Goal: Task Accomplishment & Management: Use online tool/utility

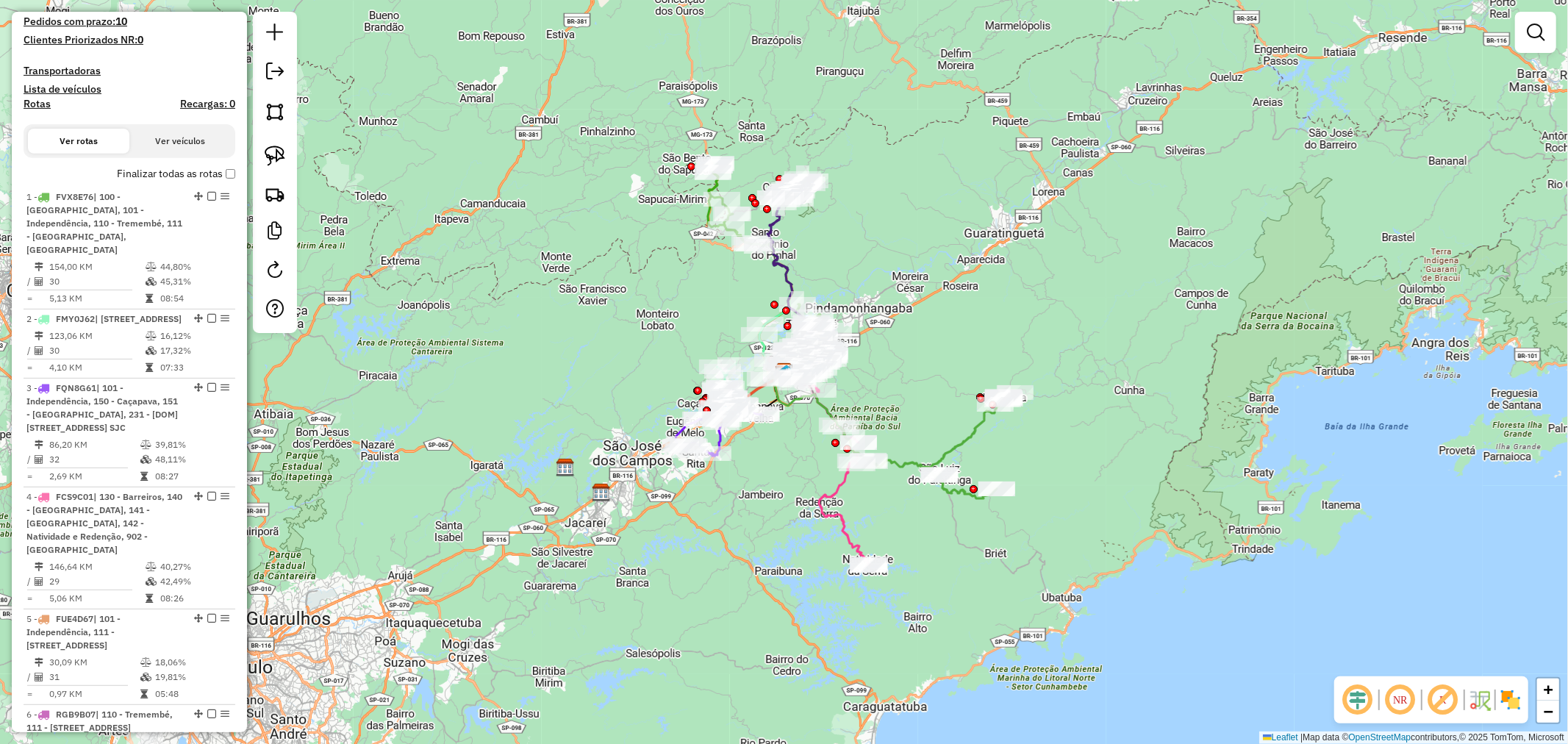
scroll to position [490, 0]
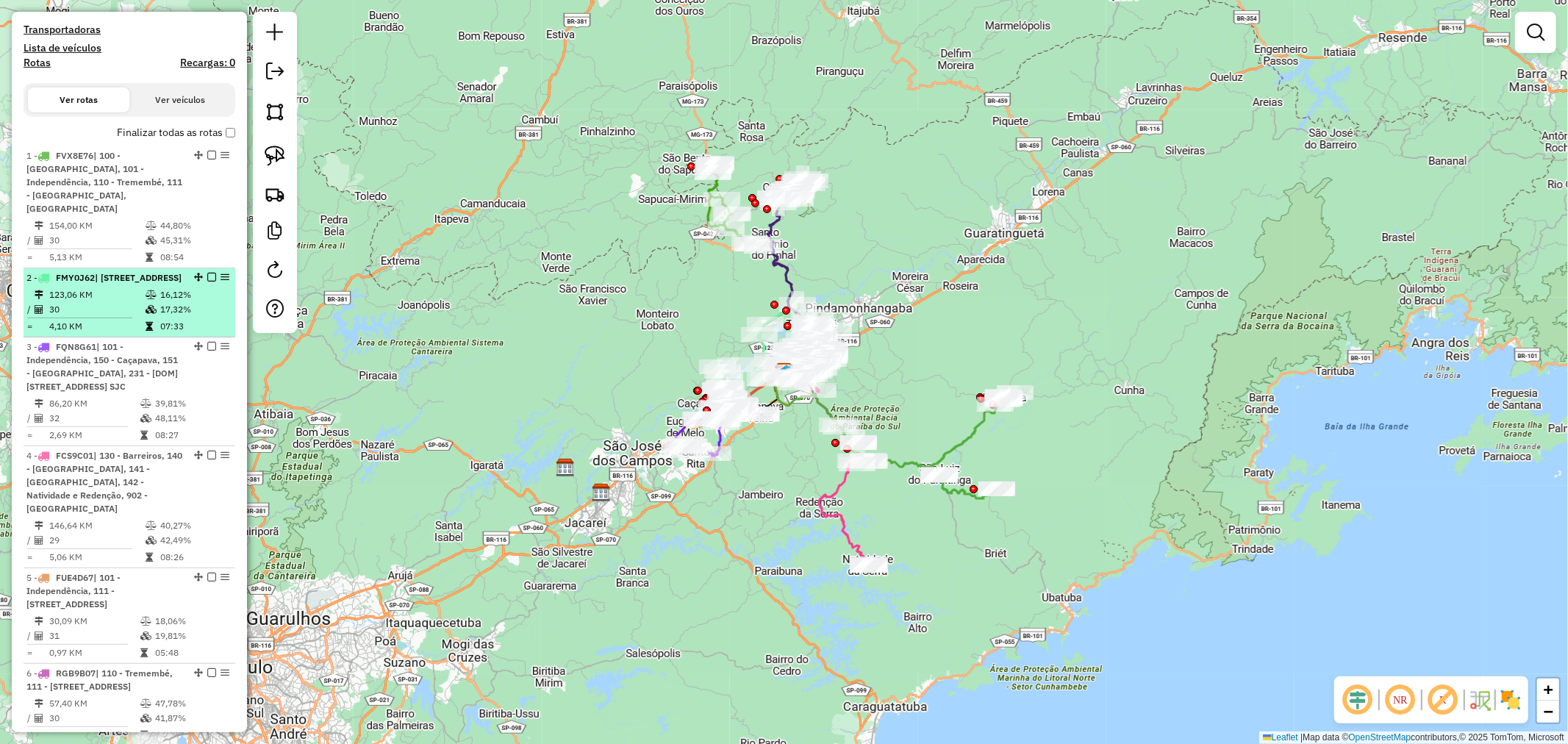
click at [198, 302] on td "16,12%" at bounding box center [194, 295] width 70 height 15
select select "**********"
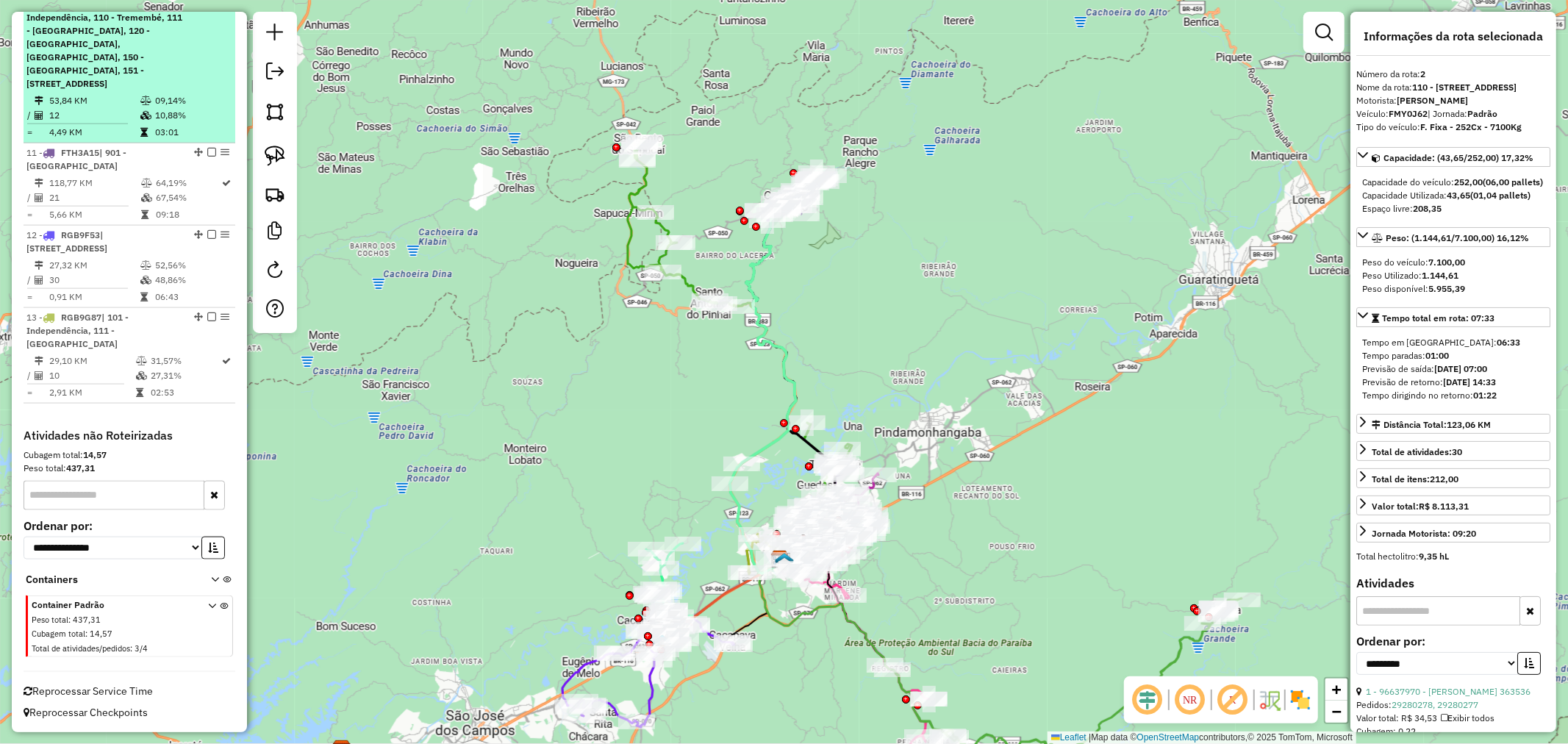
scroll to position [1552, 0]
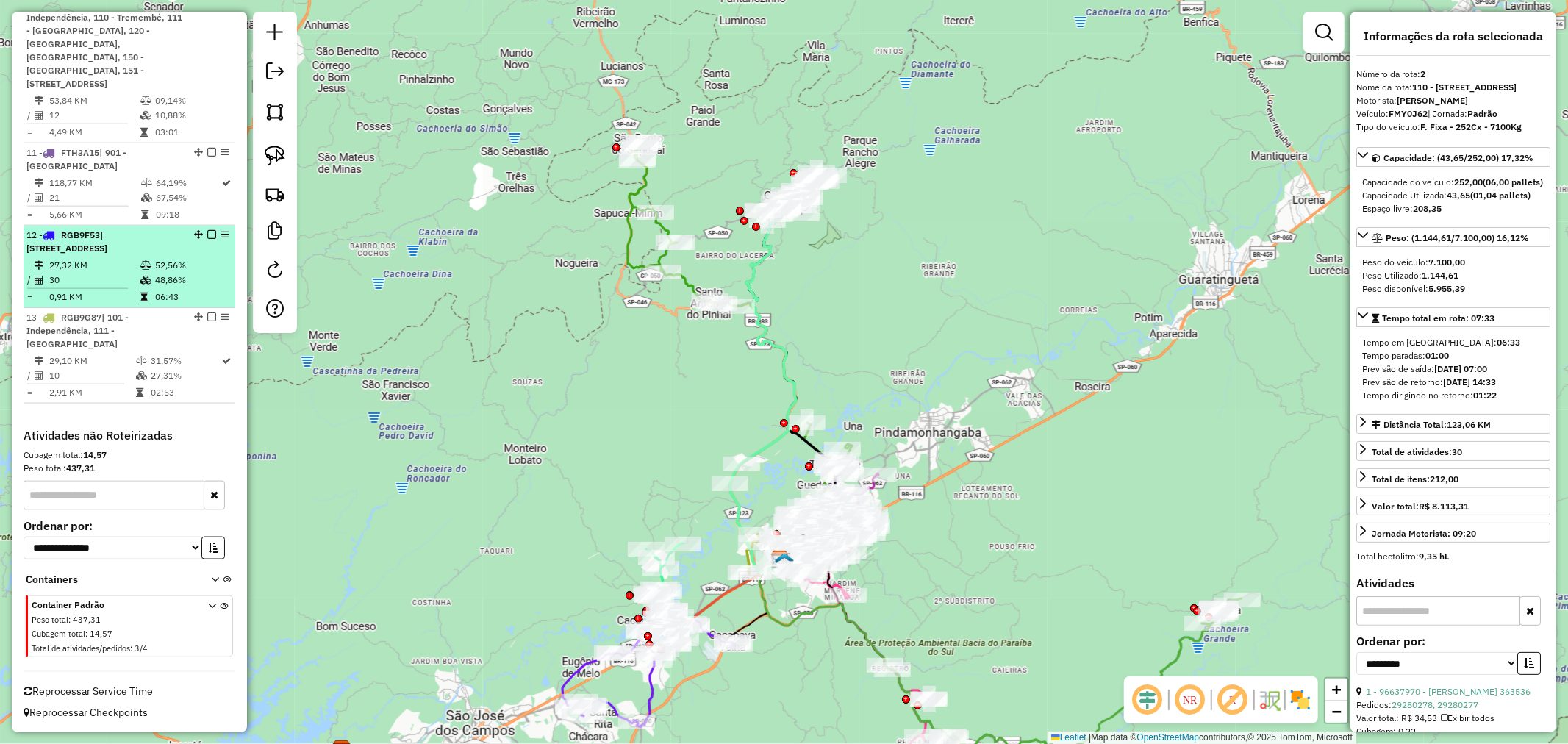
click at [162, 287] on td "48,86%" at bounding box center [191, 281] width 74 height 15
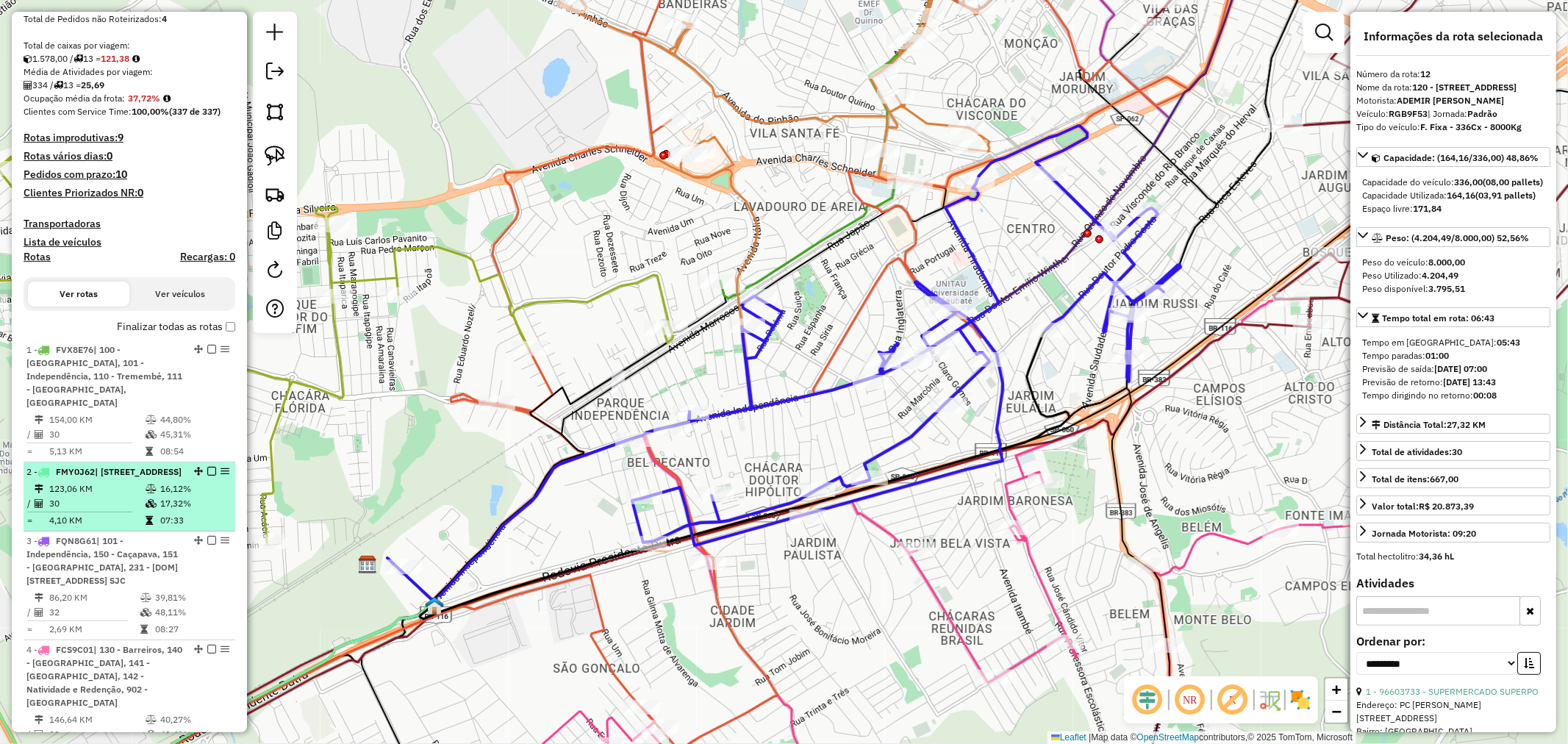
scroll to position [326, 0]
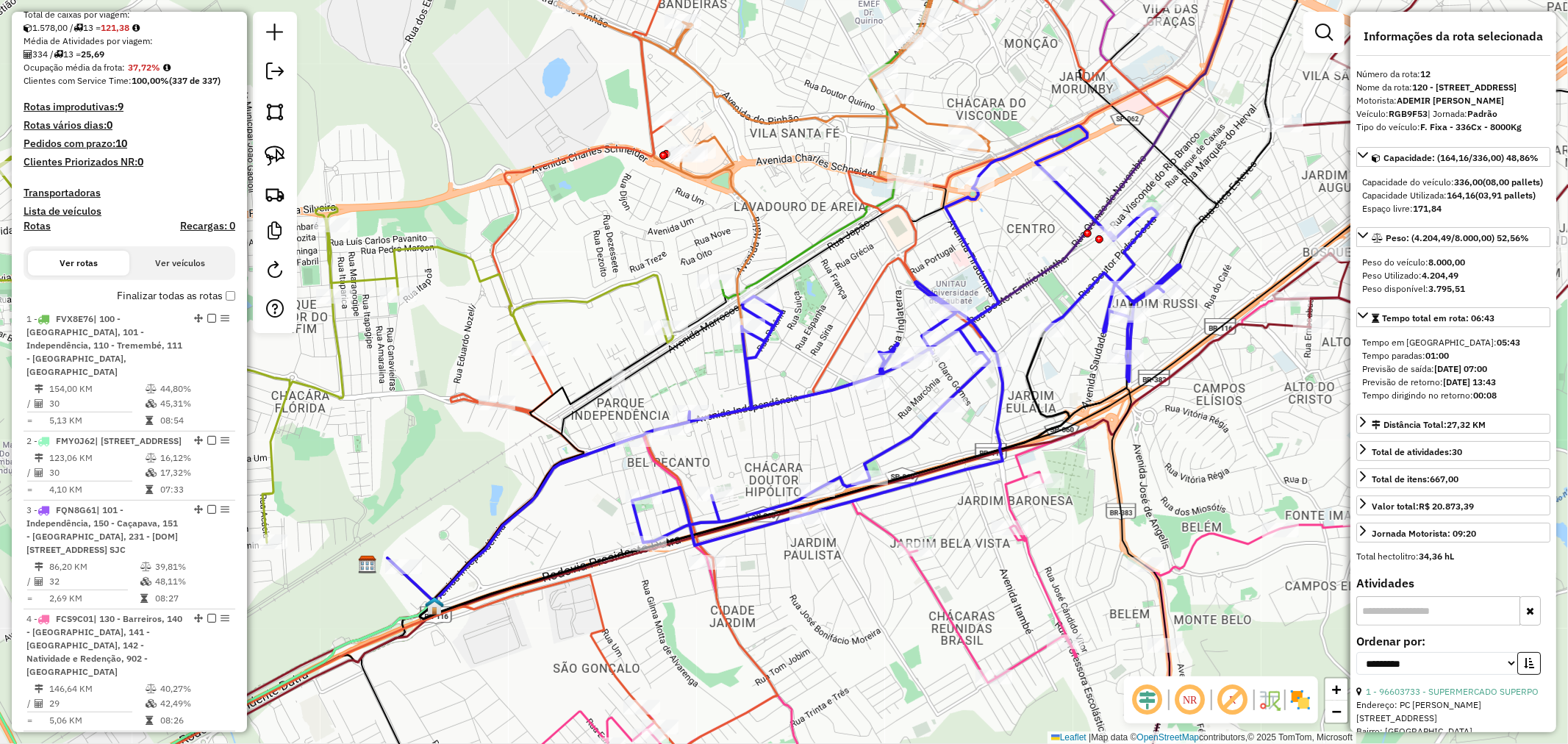
click at [221, 292] on label "Finalizar todas as rotas" at bounding box center [175, 296] width 119 height 15
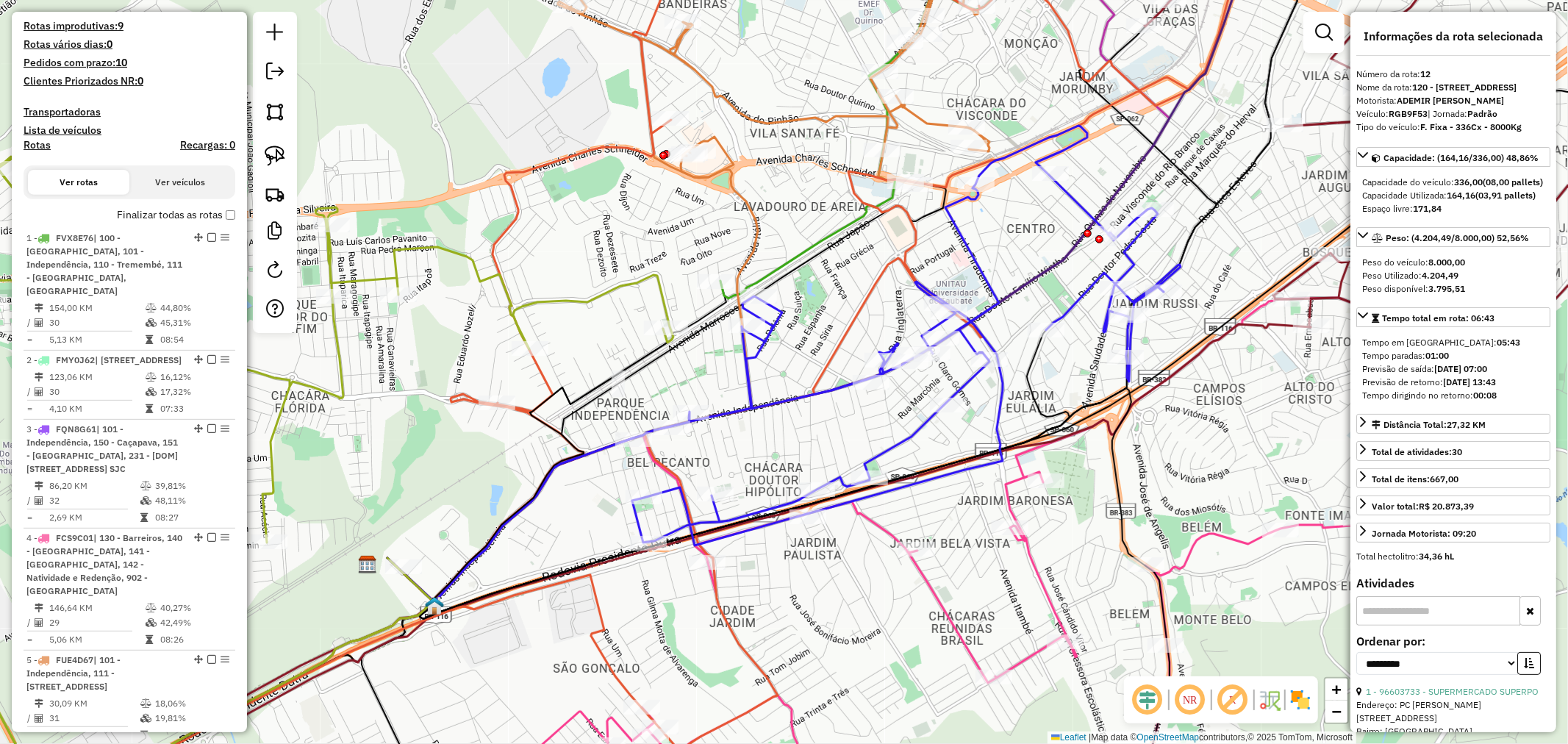
scroll to position [408, 0]
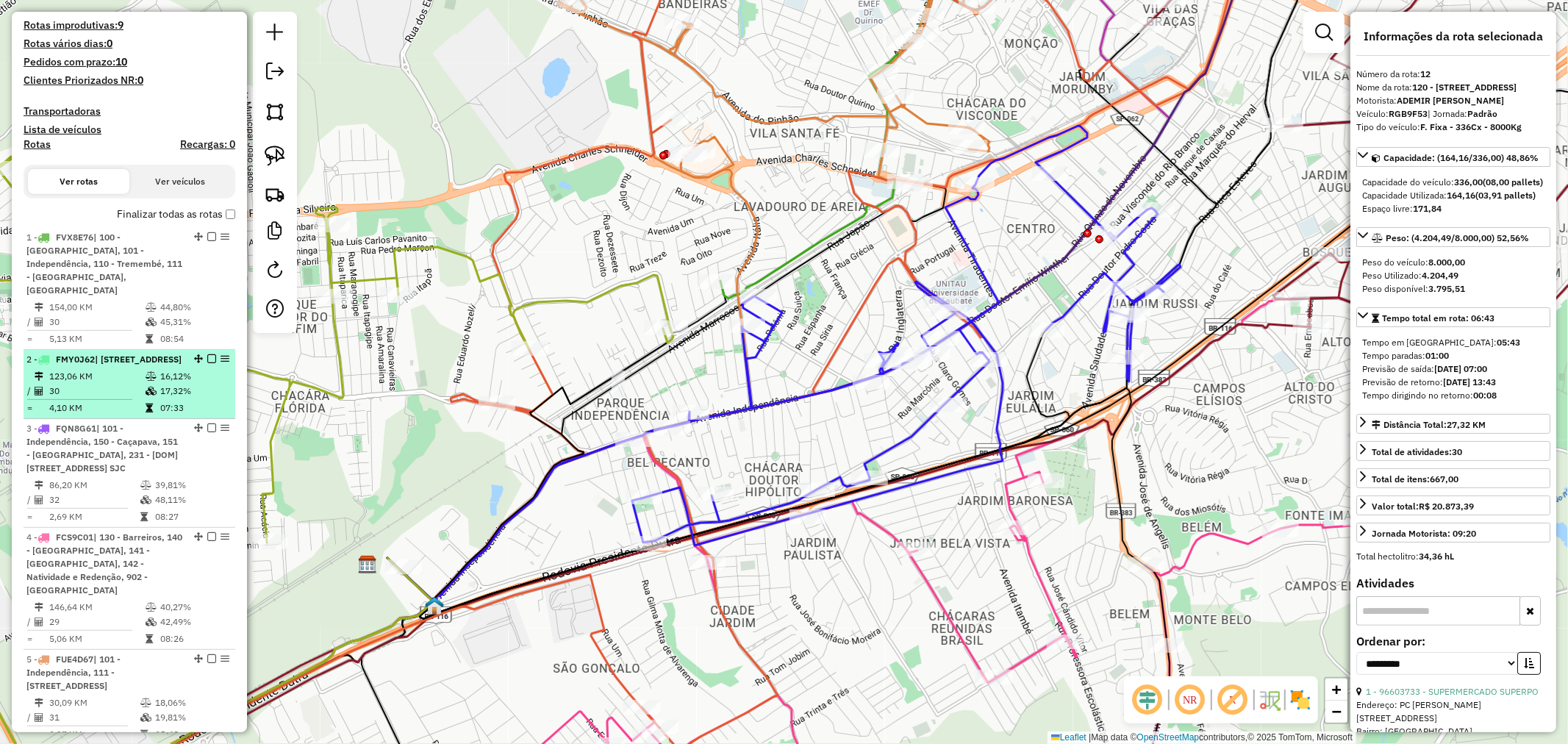
click at [198, 366] on div "2 - FMY0J62 | 110 - Tremembé, 120 - Vila São José, 901 - Campos do Jordão" at bounding box center [129, 359] width 206 height 13
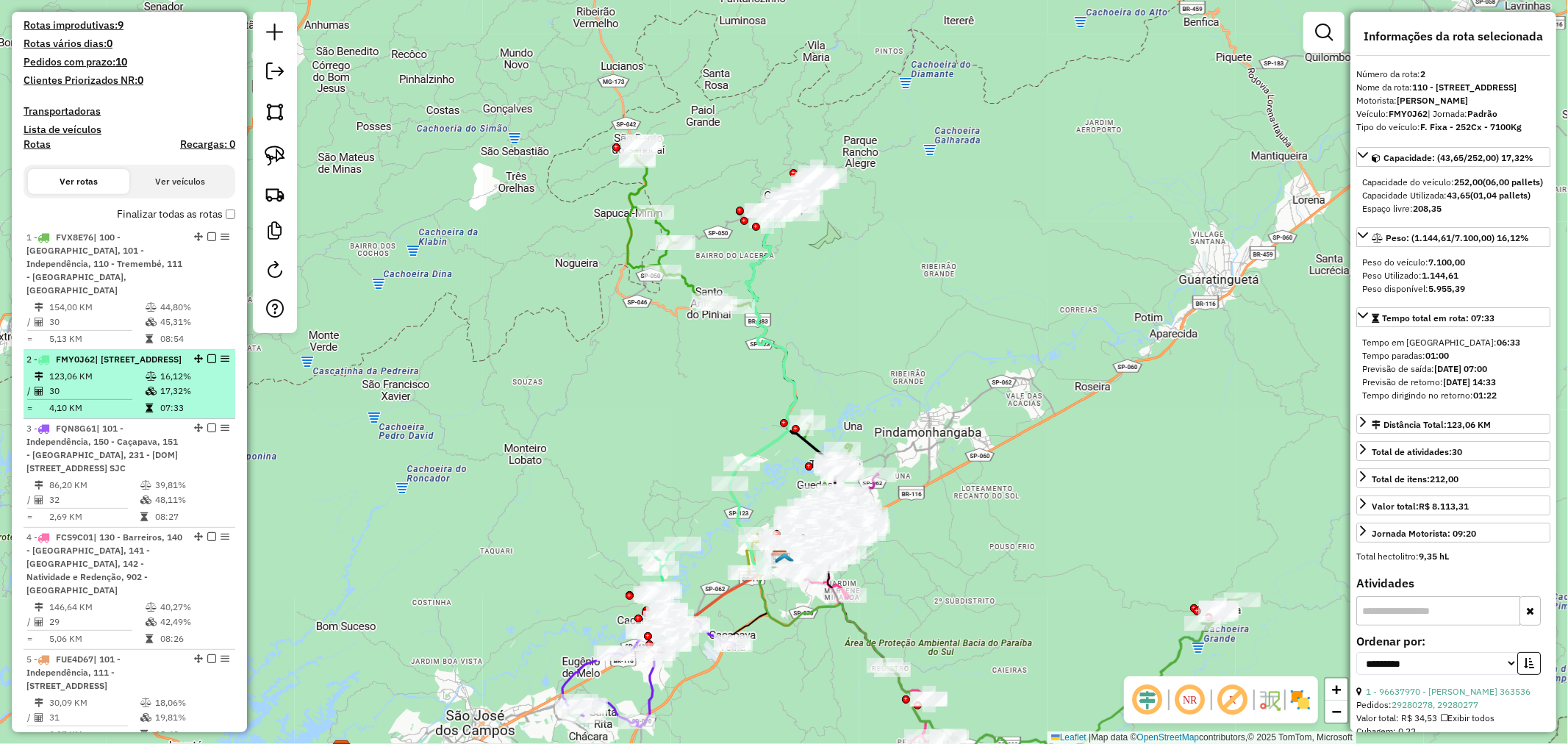
click at [178, 384] on td "16,12%" at bounding box center [194, 376] width 70 height 15
click at [209, 354] on em at bounding box center [211, 358] width 9 height 9
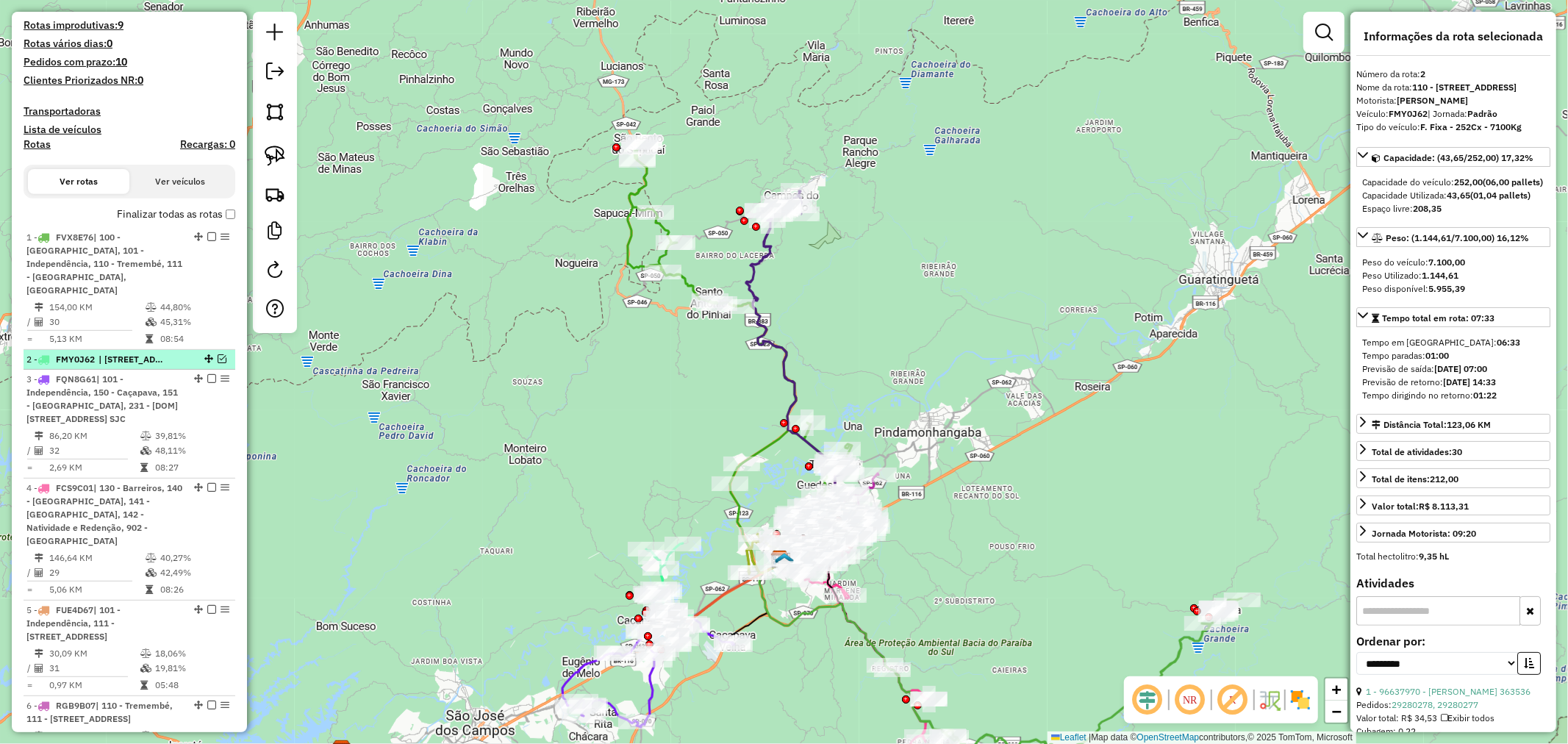
click at [218, 354] on em at bounding box center [222, 358] width 9 height 9
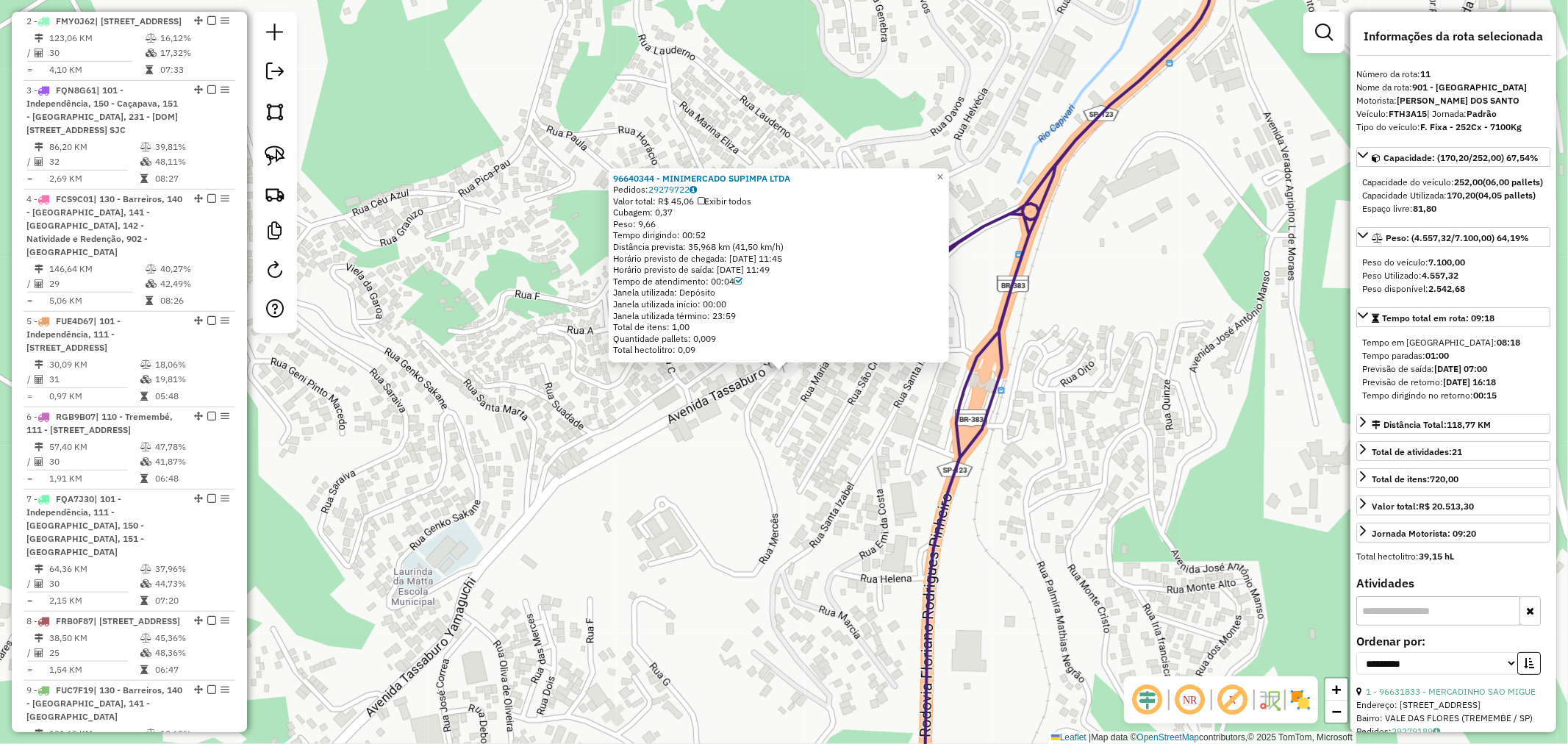
scroll to position [1592, 0]
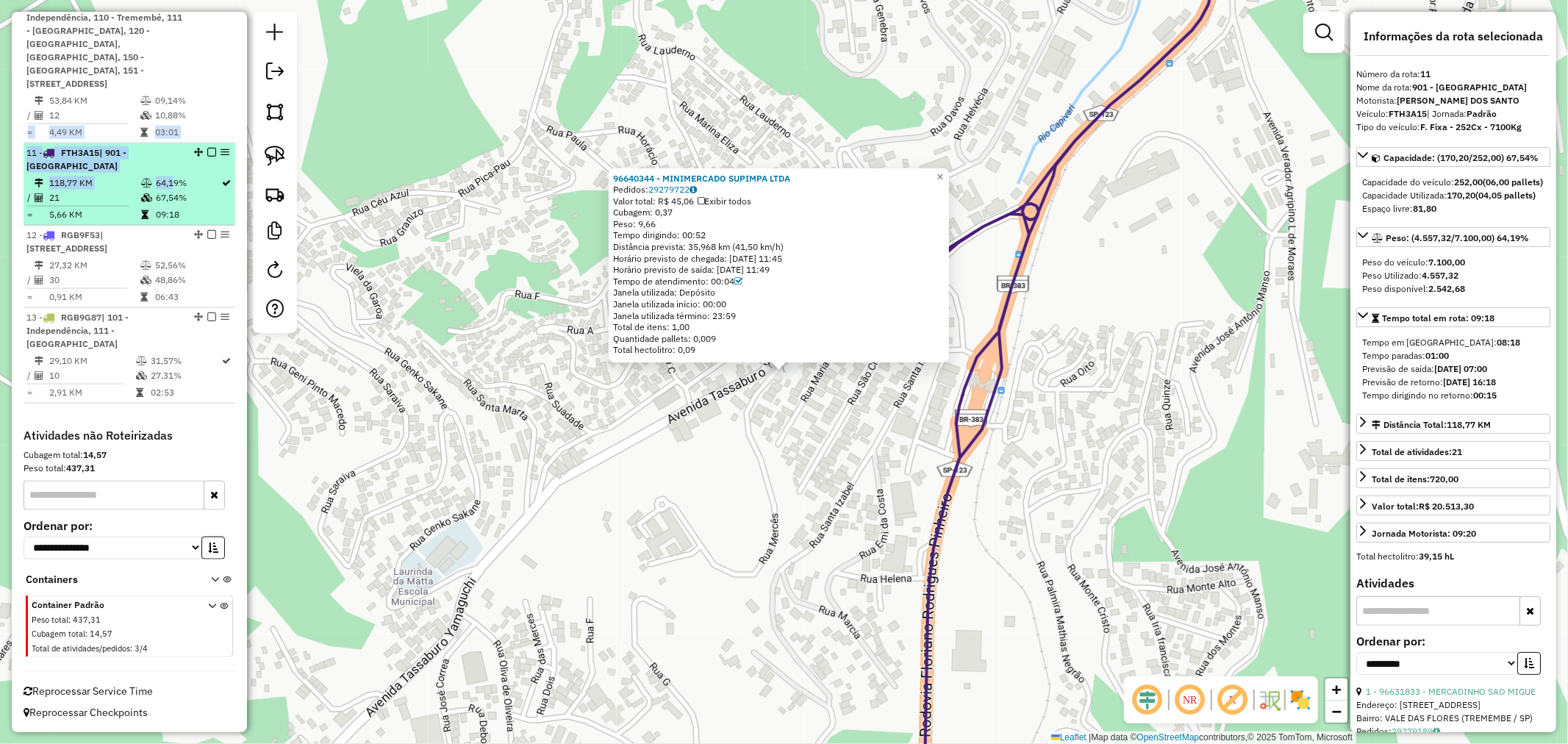
drag, startPoint x: 168, startPoint y: 185, endPoint x: 168, endPoint y: 172, distance: 13.0
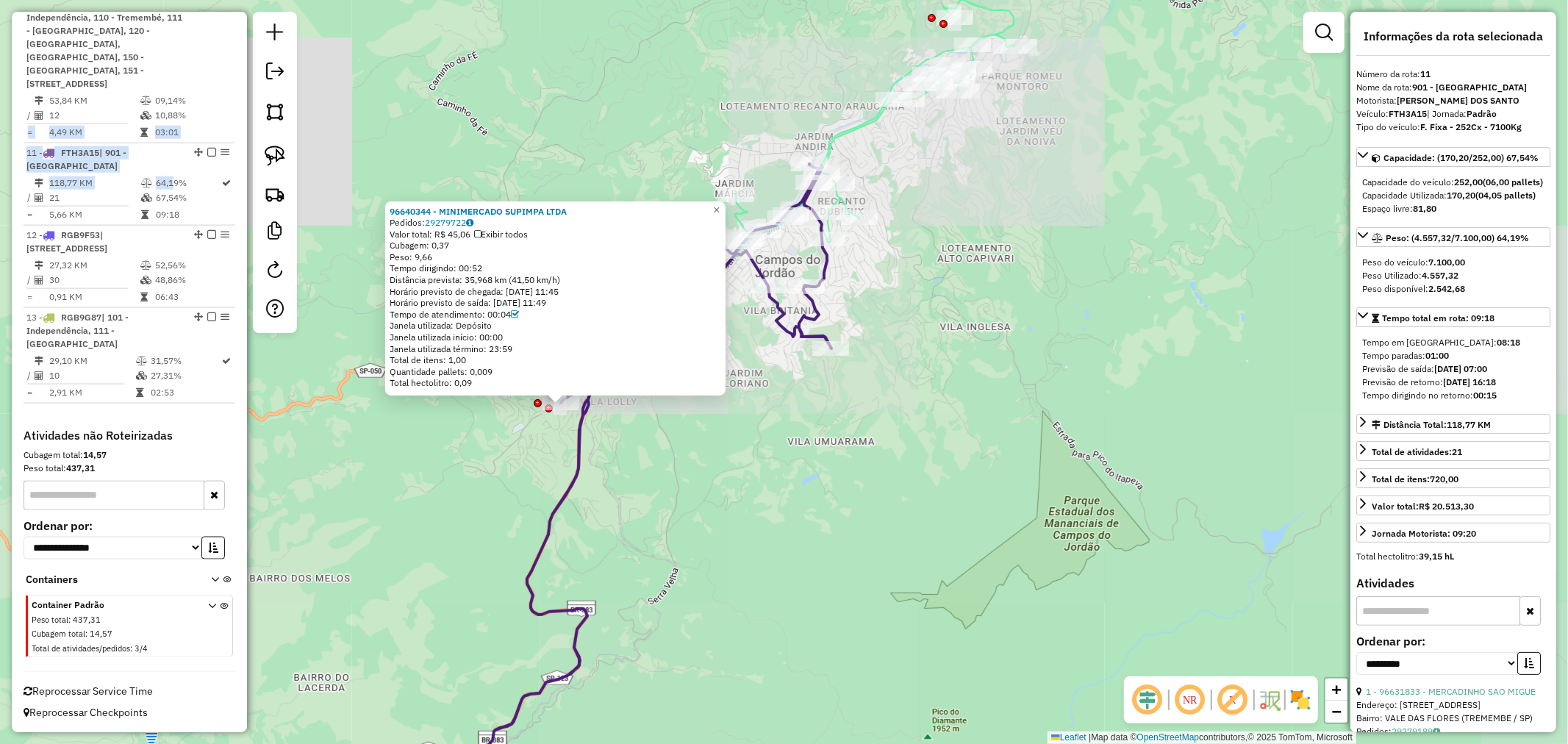
click at [598, 498] on div "96640344 - MINIMERCADO SUPIMPA LTDA Pedidos: 29279722 Valor total: R$ 45,06 Exi…" at bounding box center [784, 372] width 1568 height 744
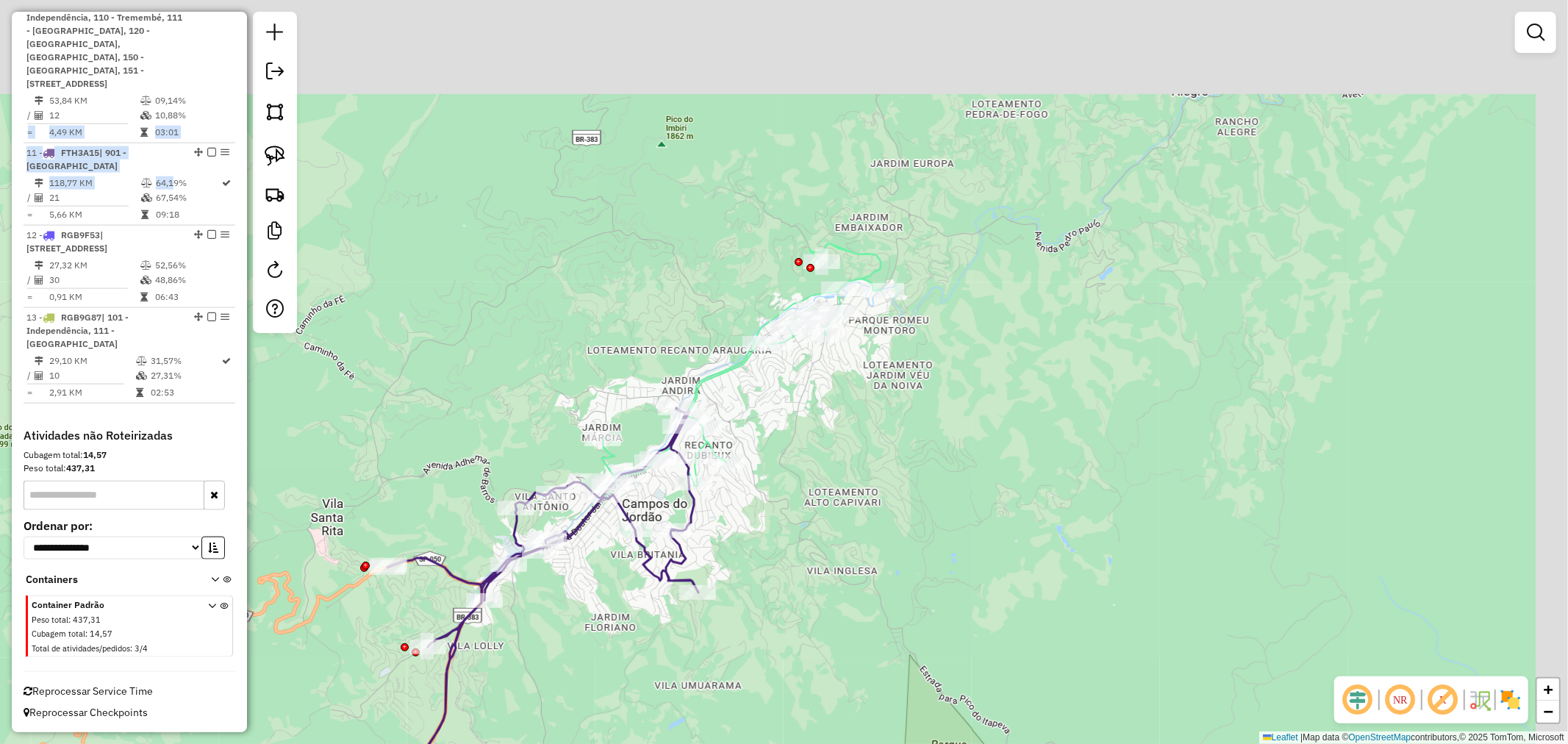
drag, startPoint x: 965, startPoint y: 369, endPoint x: 832, endPoint y: 613, distance: 277.9
click at [832, 613] on div "Janela de atendimento Grade de atendimento Capacidade Transportadoras Veículos …" at bounding box center [784, 372] width 1568 height 744
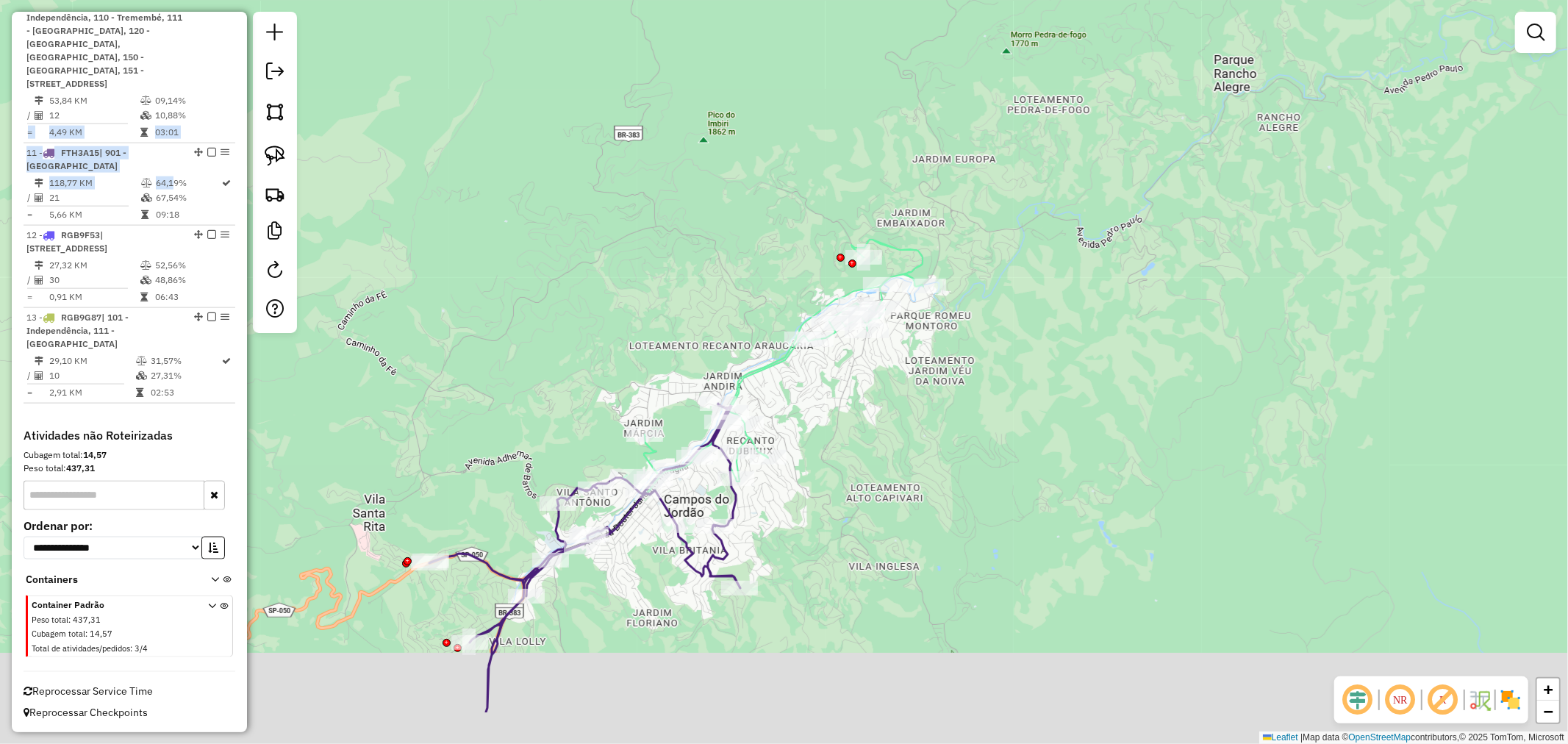
drag, startPoint x: 861, startPoint y: 472, endPoint x: 881, endPoint y: 444, distance: 34.4
click at [881, 444] on div "Janela de atendimento Grade de atendimento Capacidade Transportadoras Veículos …" at bounding box center [784, 372] width 1568 height 744
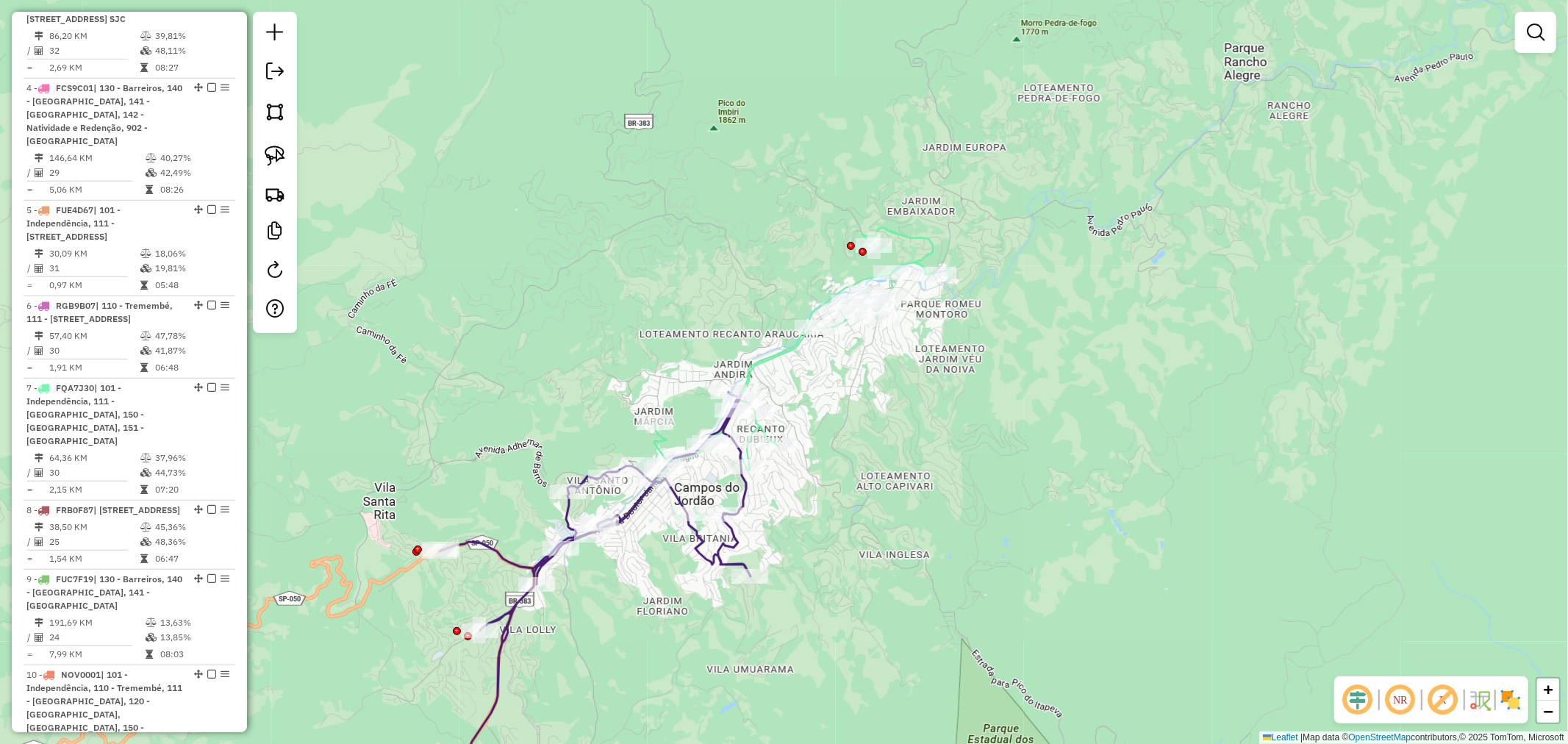
scroll to position [1591, 0]
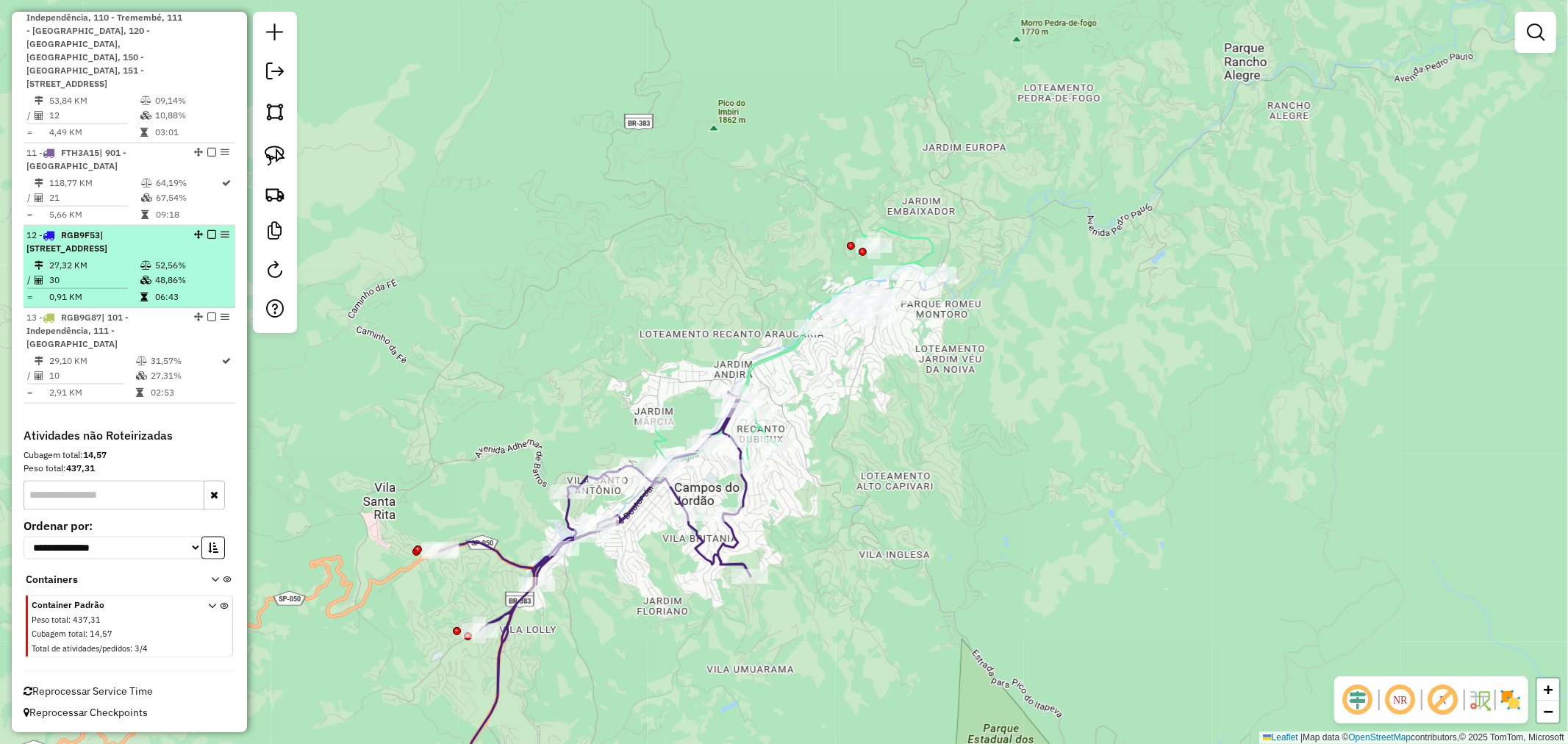
click at [191, 260] on td "52,56%" at bounding box center [191, 265] width 74 height 15
select select "**********"
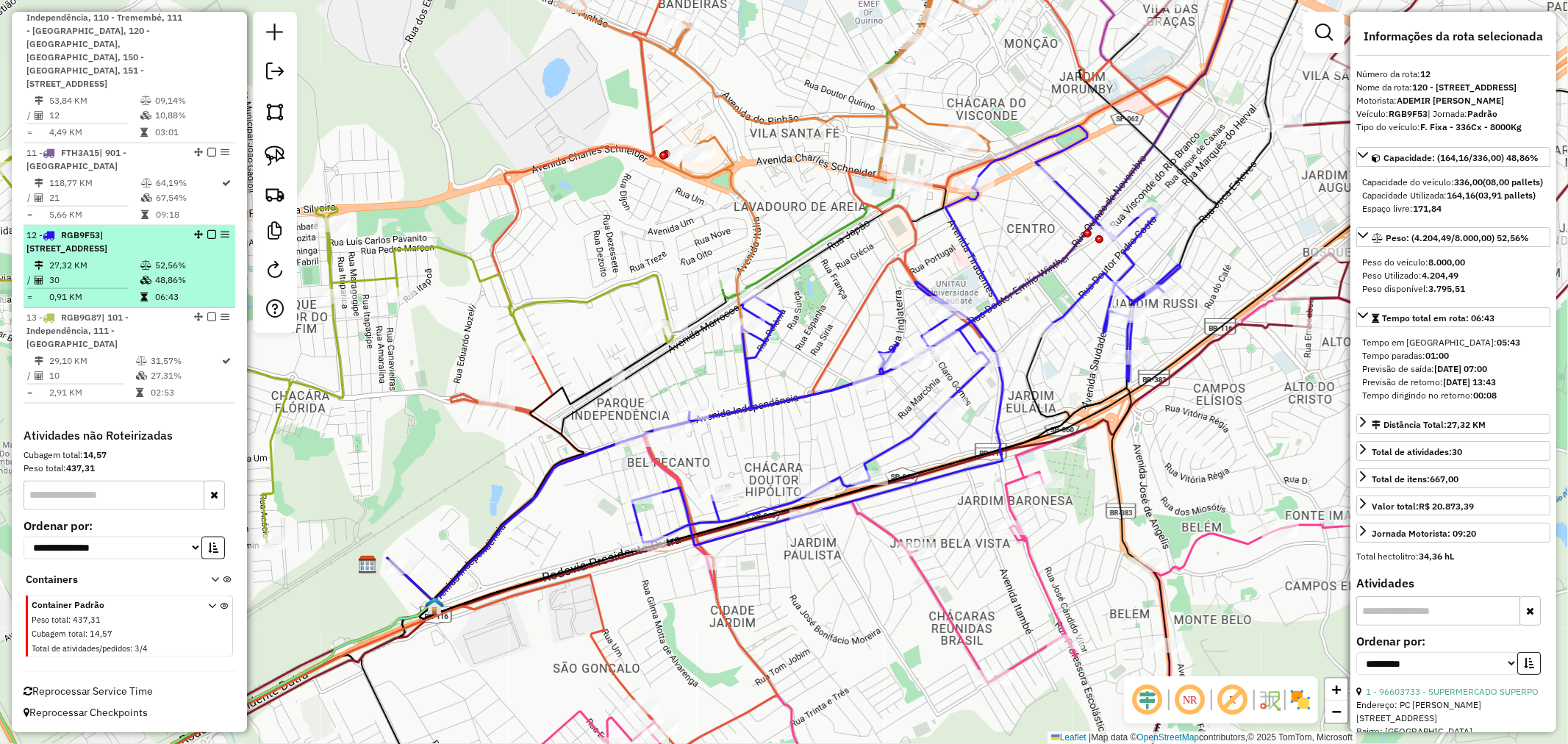
click at [208, 232] on em at bounding box center [211, 234] width 9 height 9
